Goal: Transaction & Acquisition: Download file/media

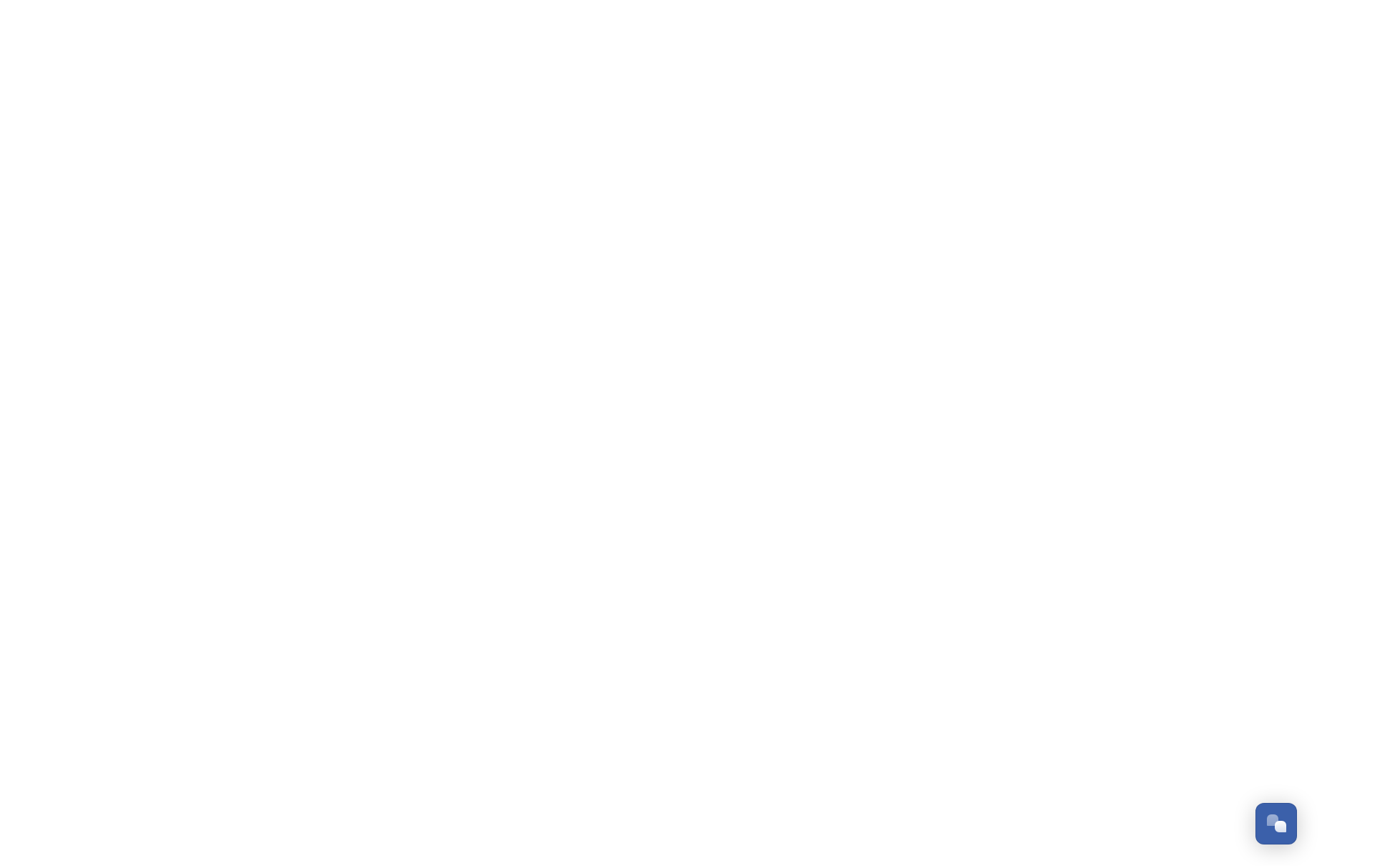
scroll to position [230, 0]
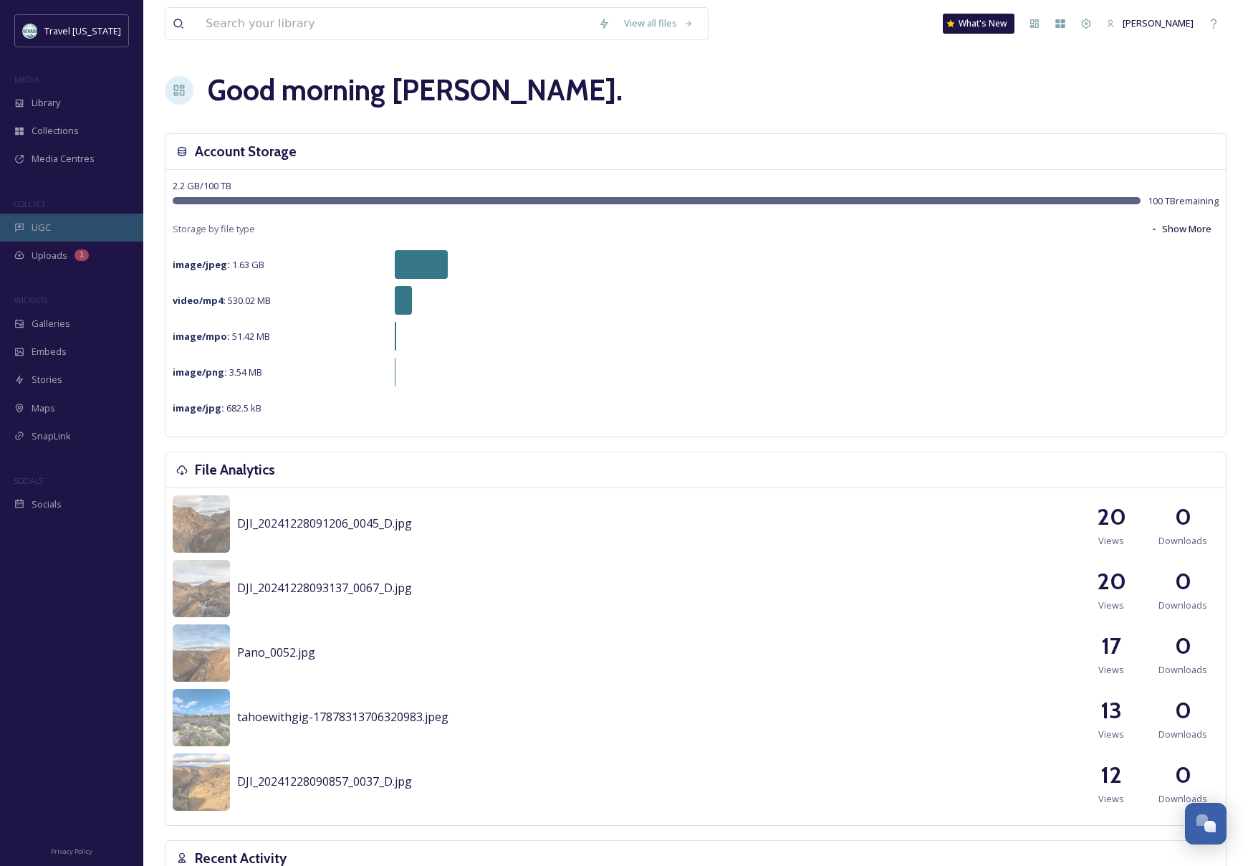
click at [54, 230] on div "UGC" at bounding box center [71, 228] width 143 height 28
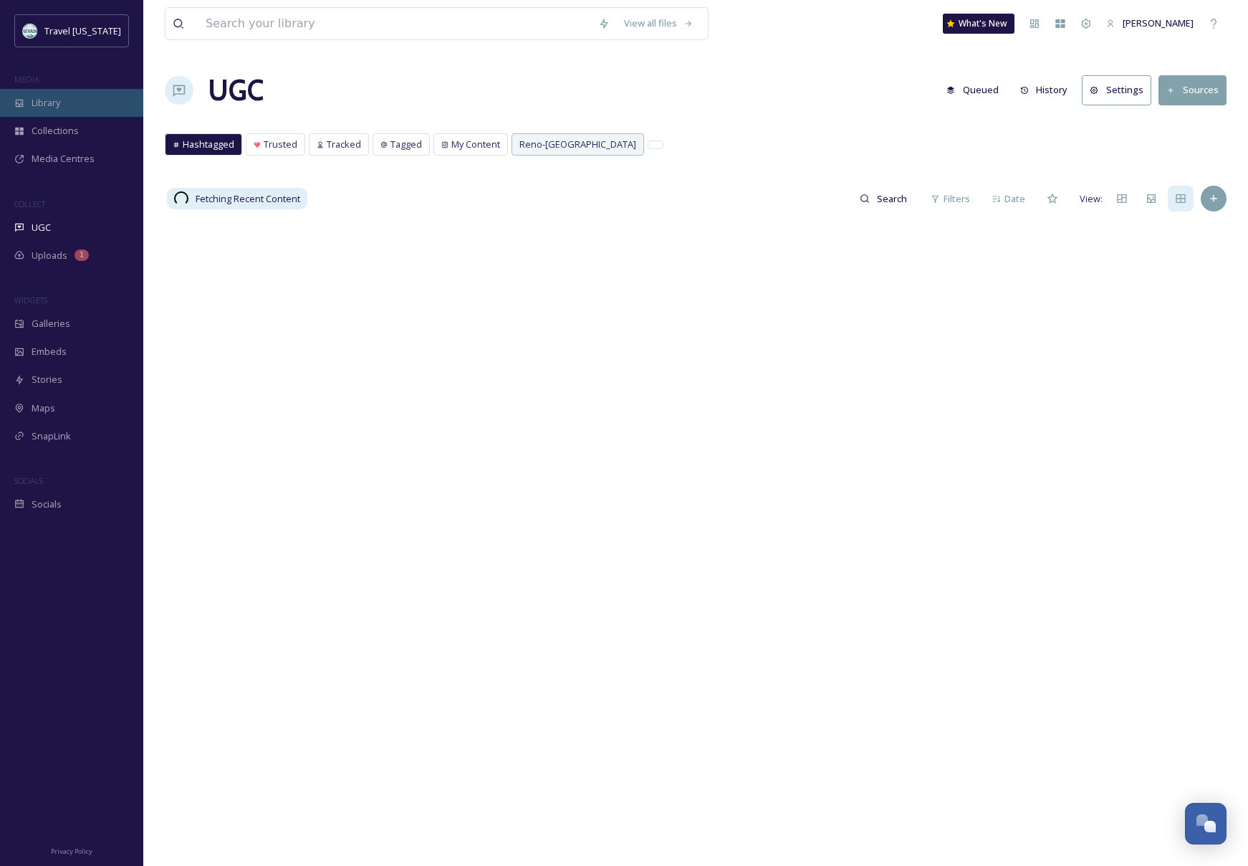
click at [67, 104] on div "Library" at bounding box center [71, 103] width 143 height 28
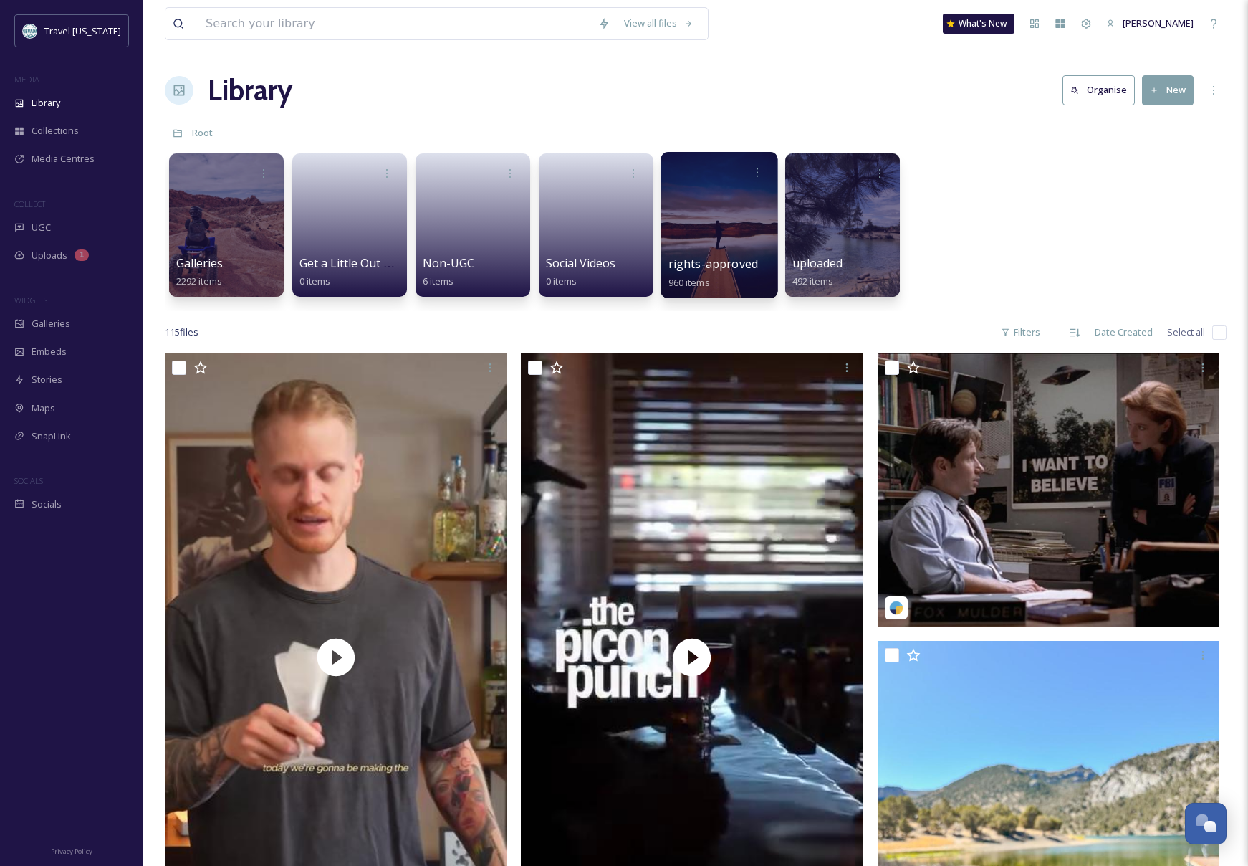
click at [717, 221] on div at bounding box center [719, 225] width 117 height 146
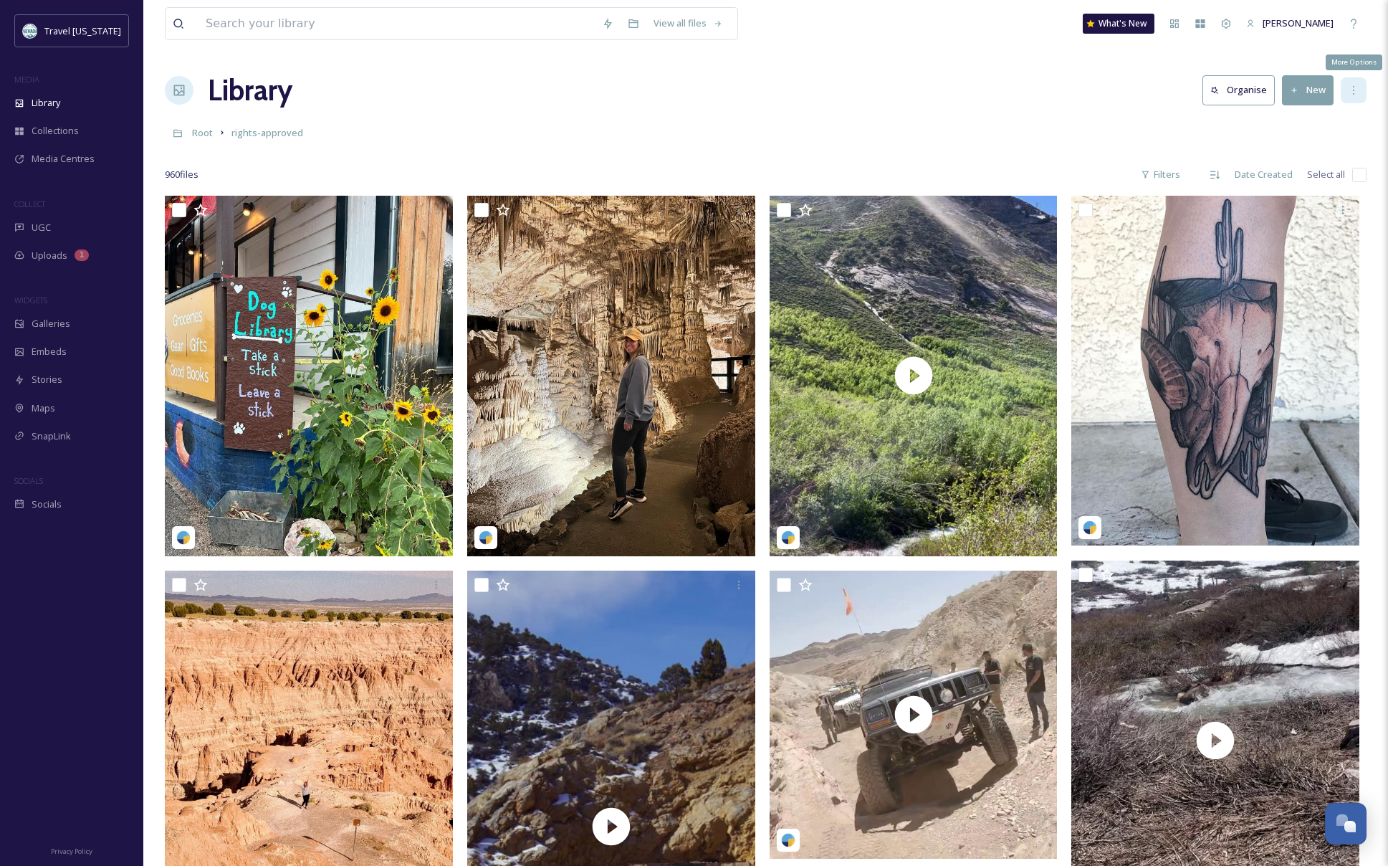
click at [1248, 88] on div "More Options" at bounding box center [1354, 90] width 26 height 26
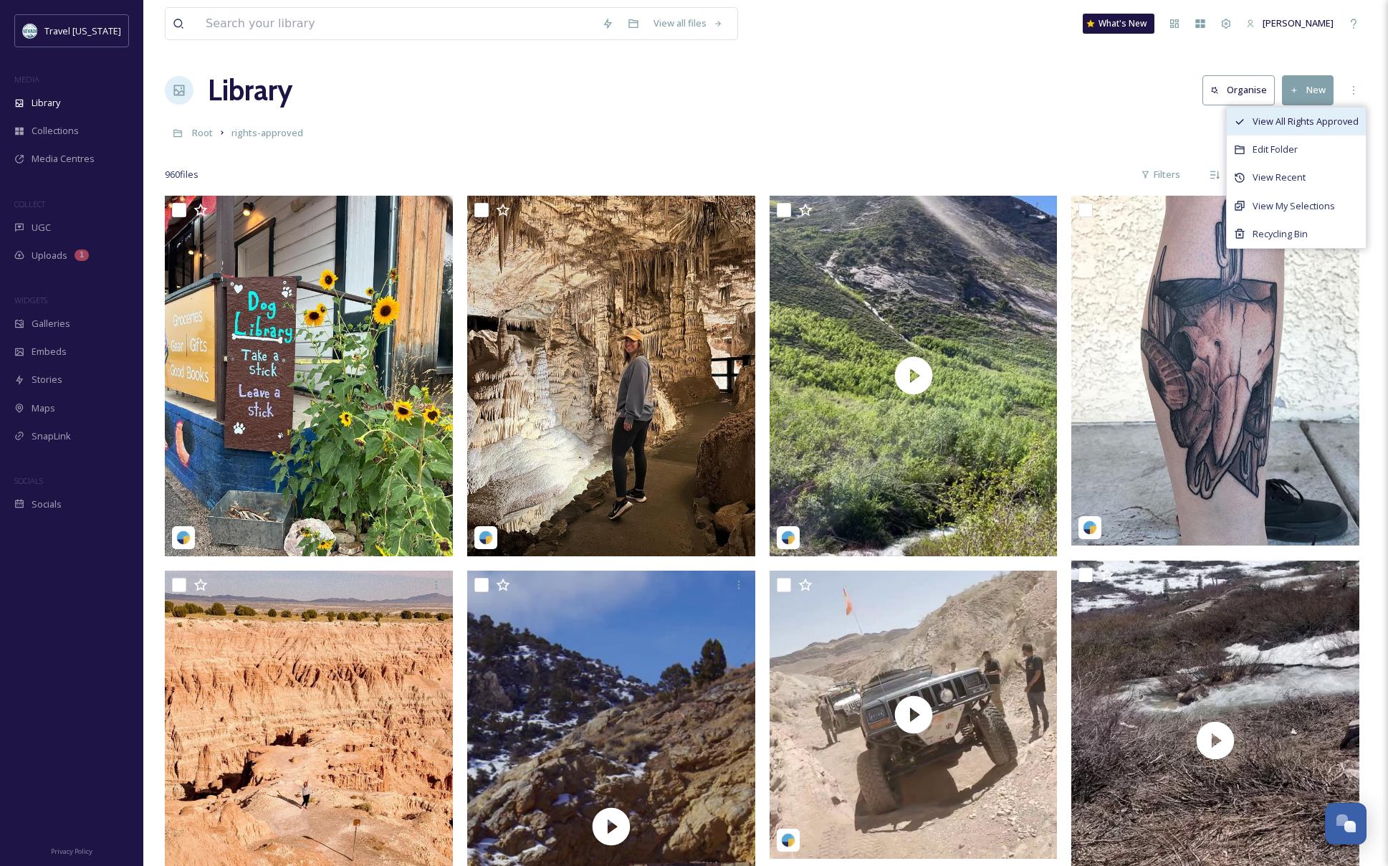
click at [1248, 115] on span "View All Rights Approved" at bounding box center [1306, 122] width 106 height 14
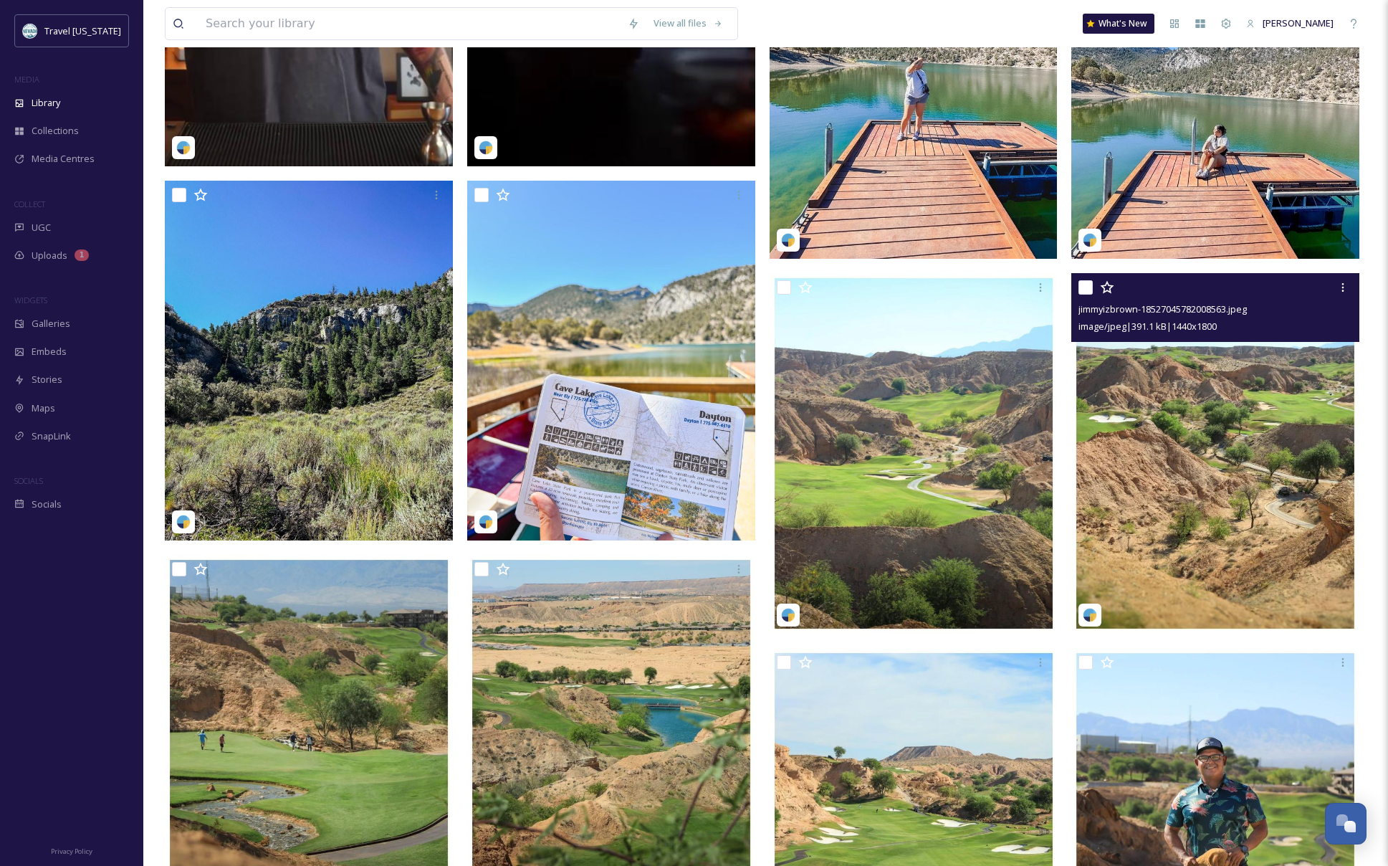
scroll to position [421, 0]
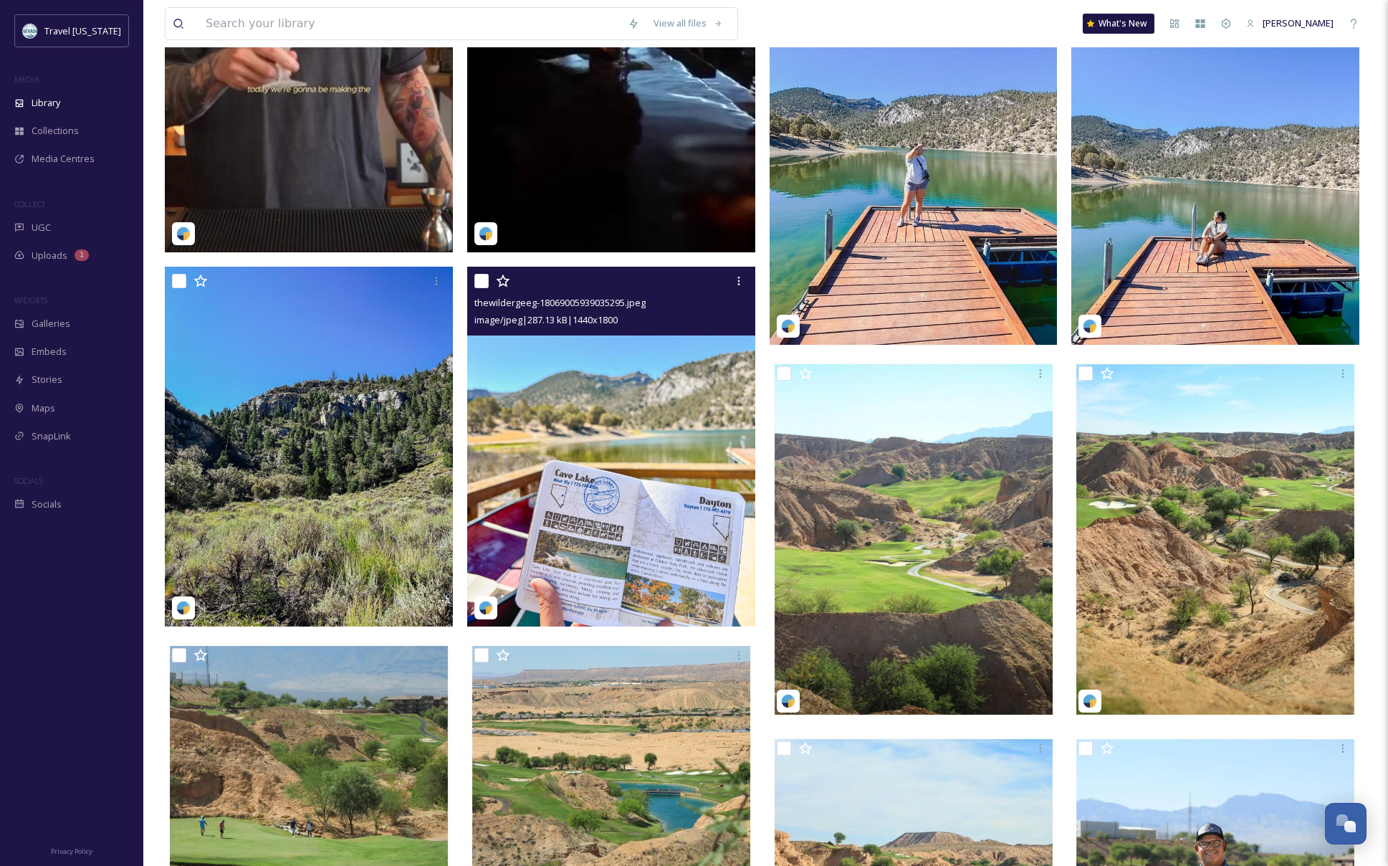
click at [636, 422] on img at bounding box center [611, 447] width 288 height 360
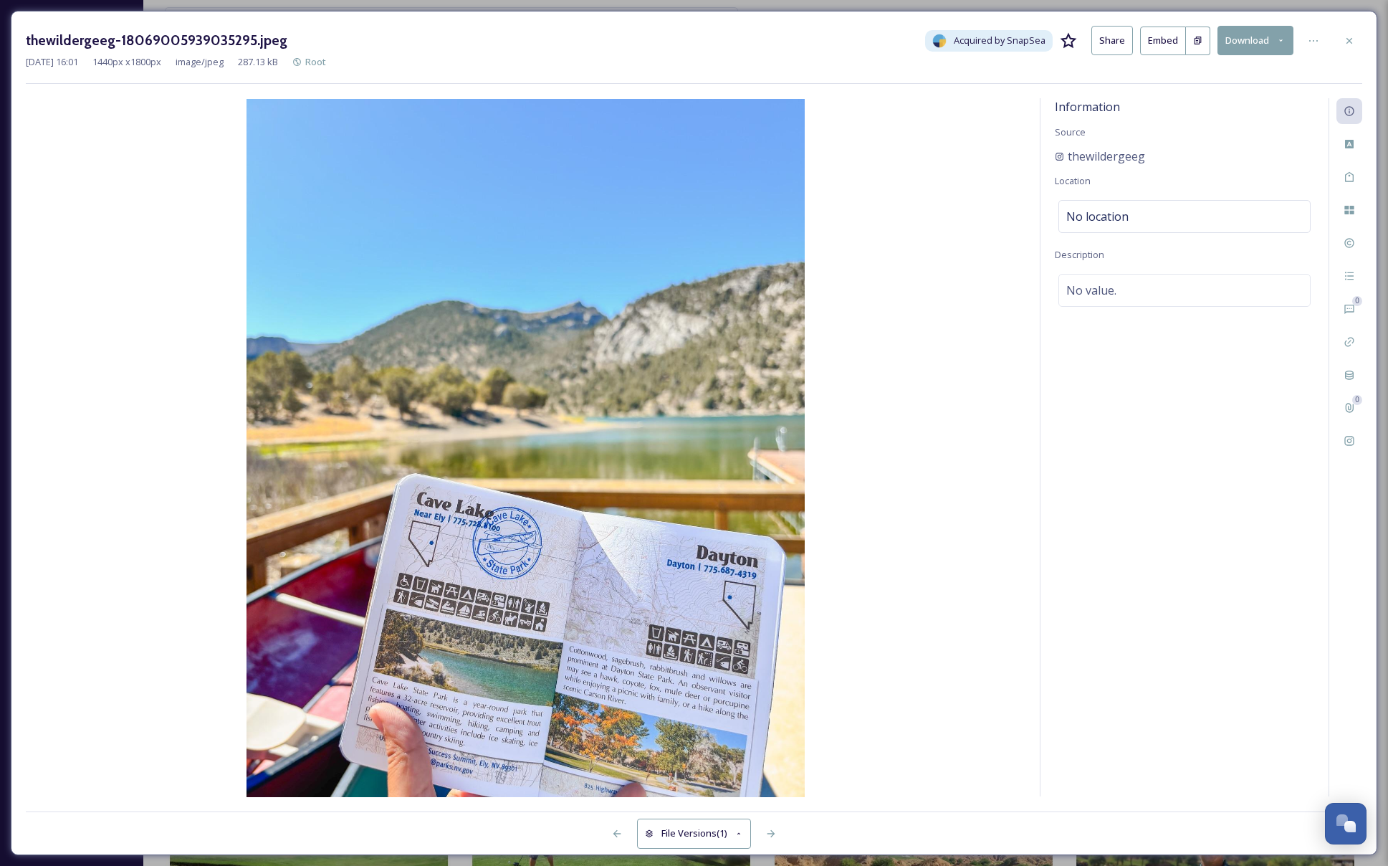
click at [1248, 30] on button "Download" at bounding box center [1255, 40] width 76 height 29
click at [1247, 70] on span "Download Original (1440 x 1800)" at bounding box center [1217, 74] width 135 height 14
